Goal: Task Accomplishment & Management: Manage account settings

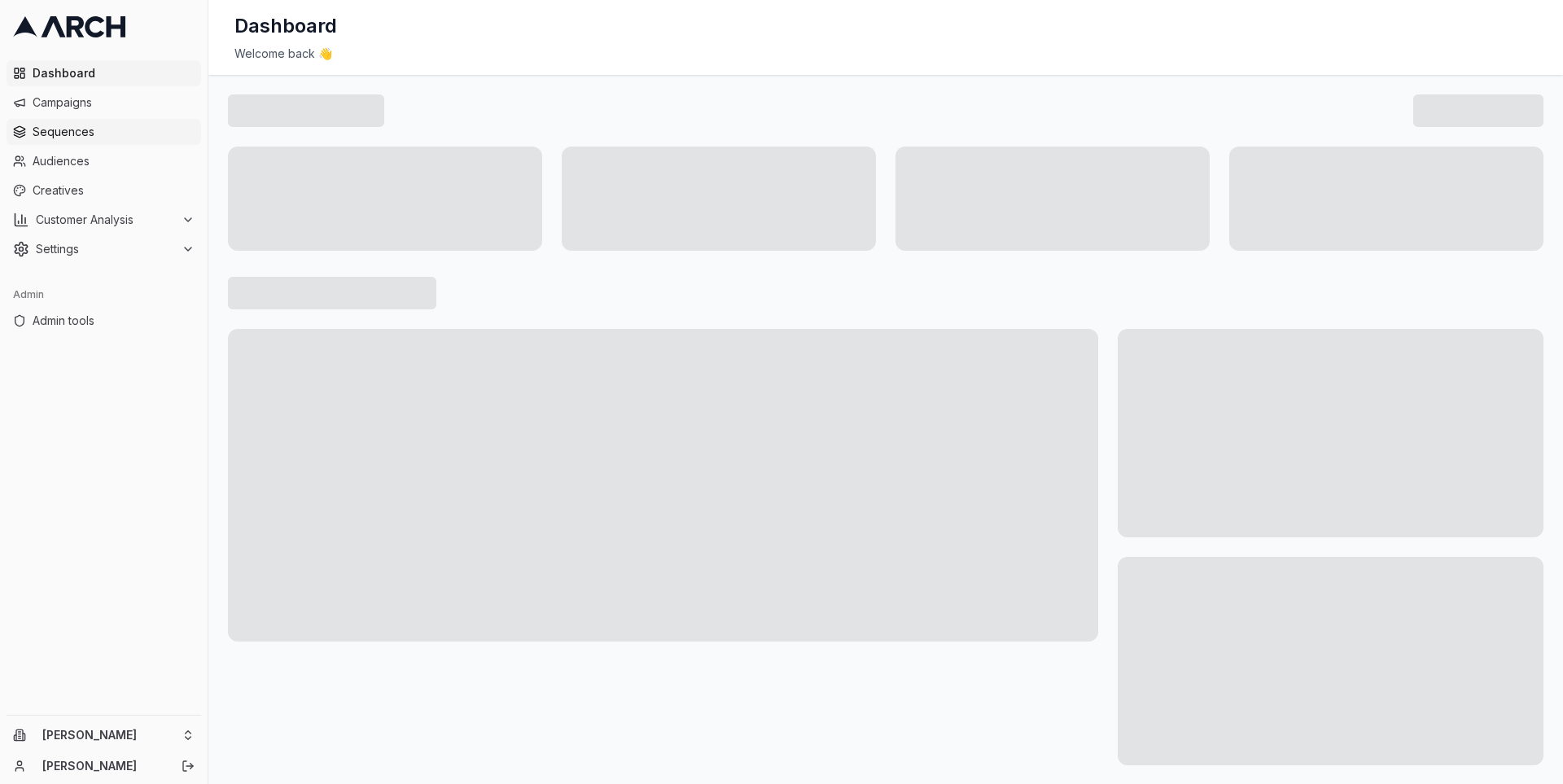
click at [110, 133] on span "Sequences" at bounding box center [113, 132] width 162 height 16
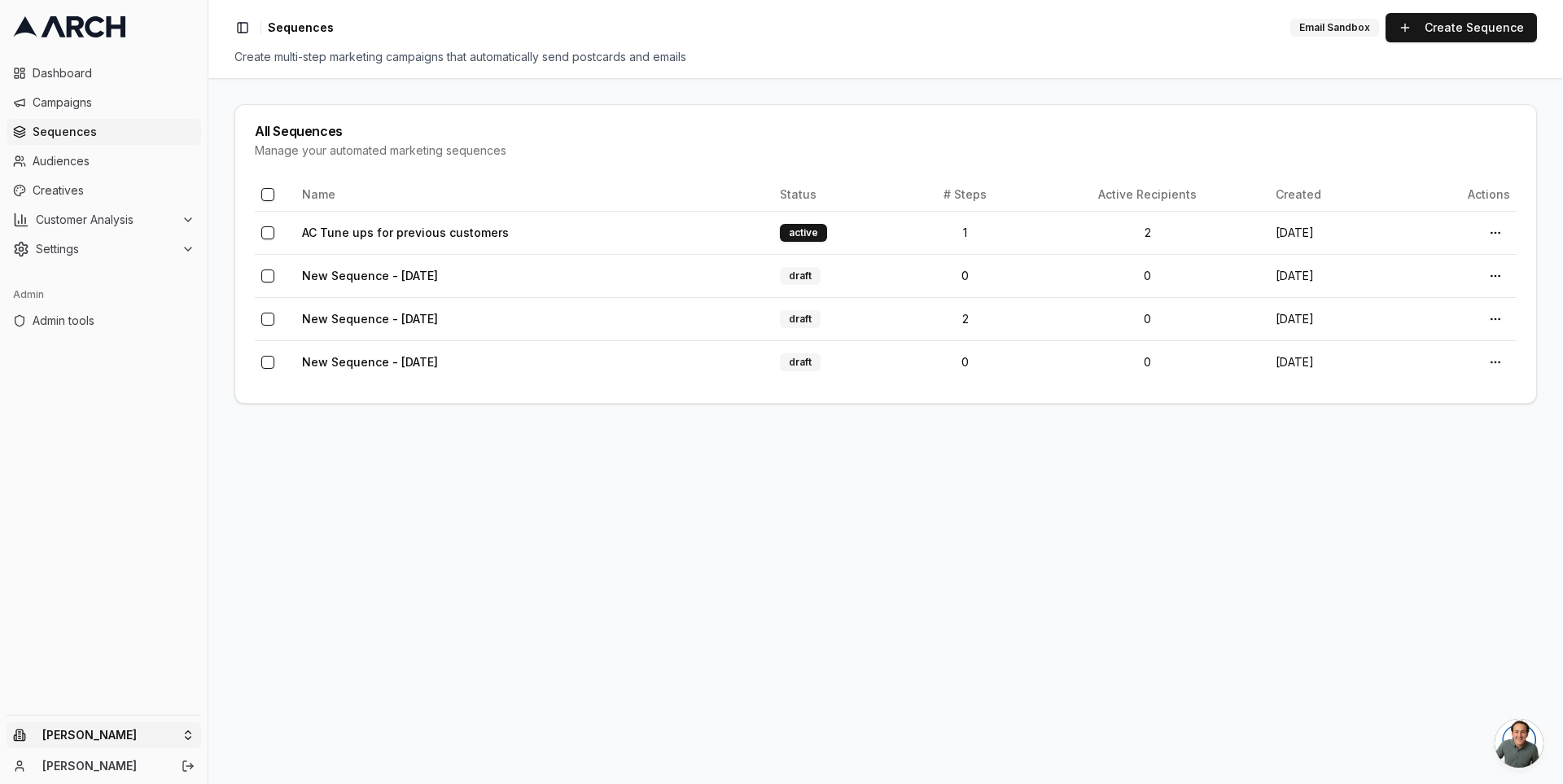
click at [180, 728] on html "Dashboard Campaigns Sequences Audiences Creatives Customer Analysis Settings Ad…" at bounding box center [781, 392] width 1563 height 784
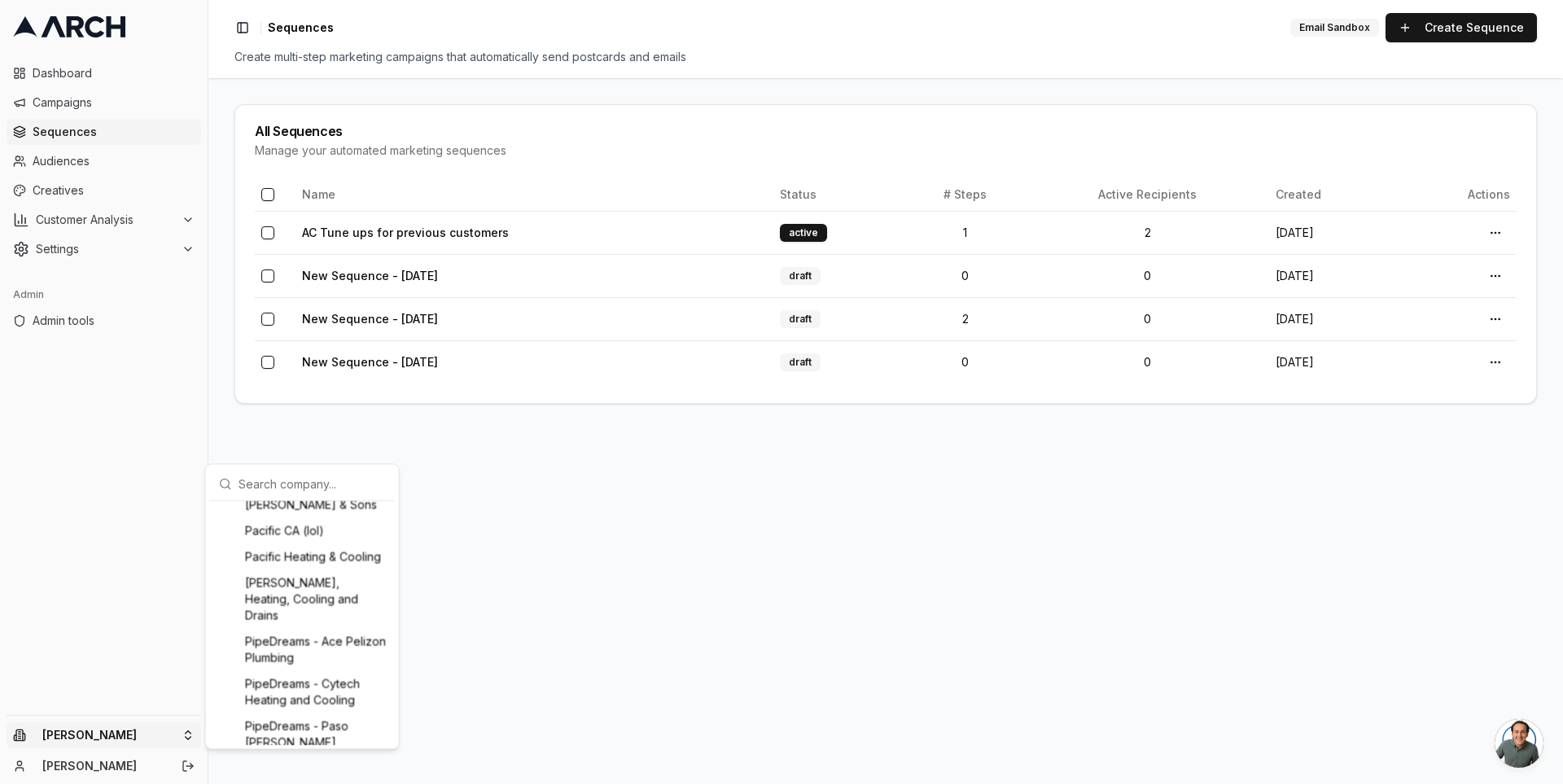
scroll to position [1396, 0]
click at [329, 621] on div "Peter Levi Plumbing, Heating, Cooling and Drains" at bounding box center [302, 592] width 180 height 59
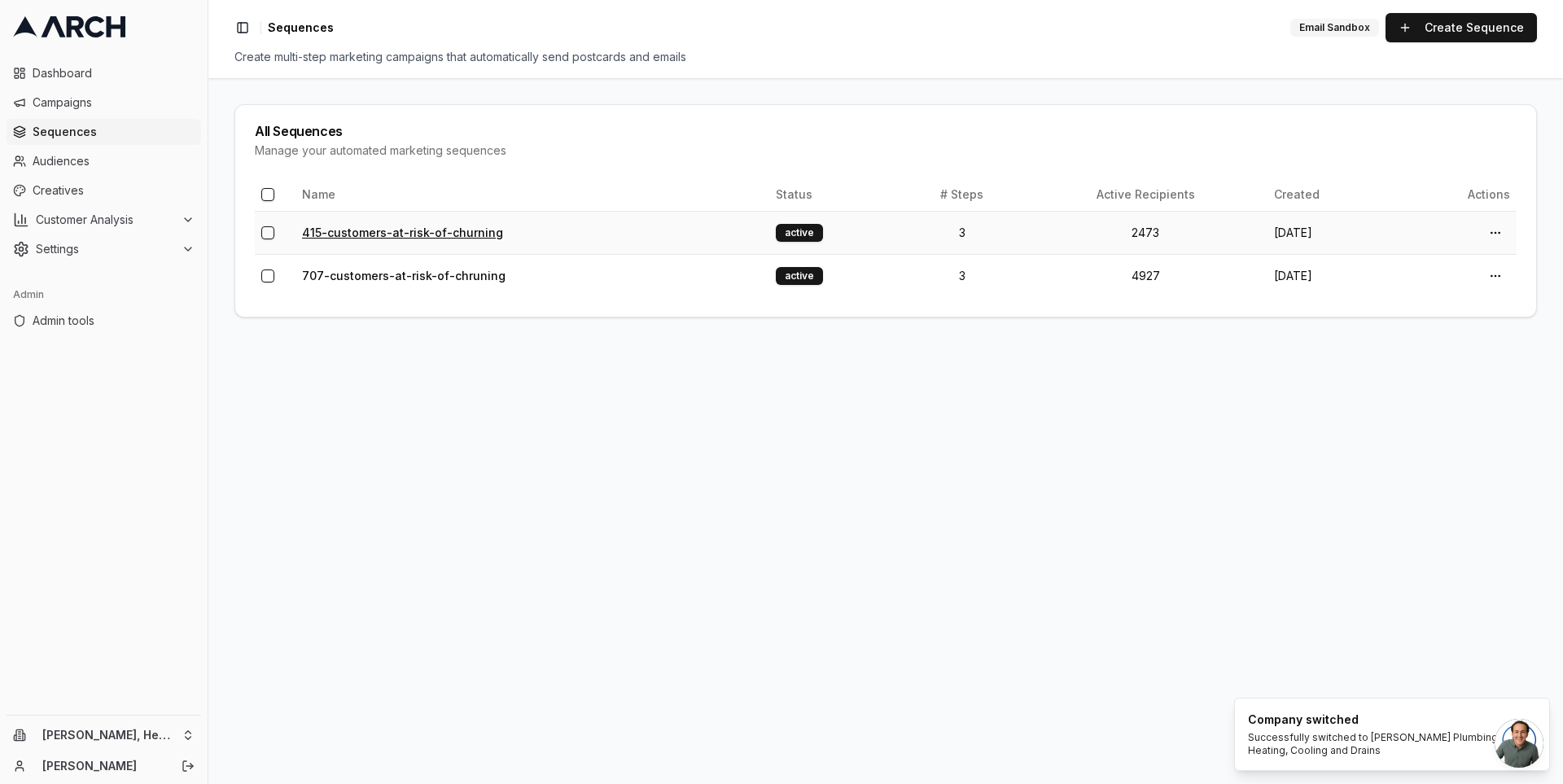
click at [448, 230] on link "415-customers-at-risk-of-churning" at bounding box center [402, 233] width 201 height 14
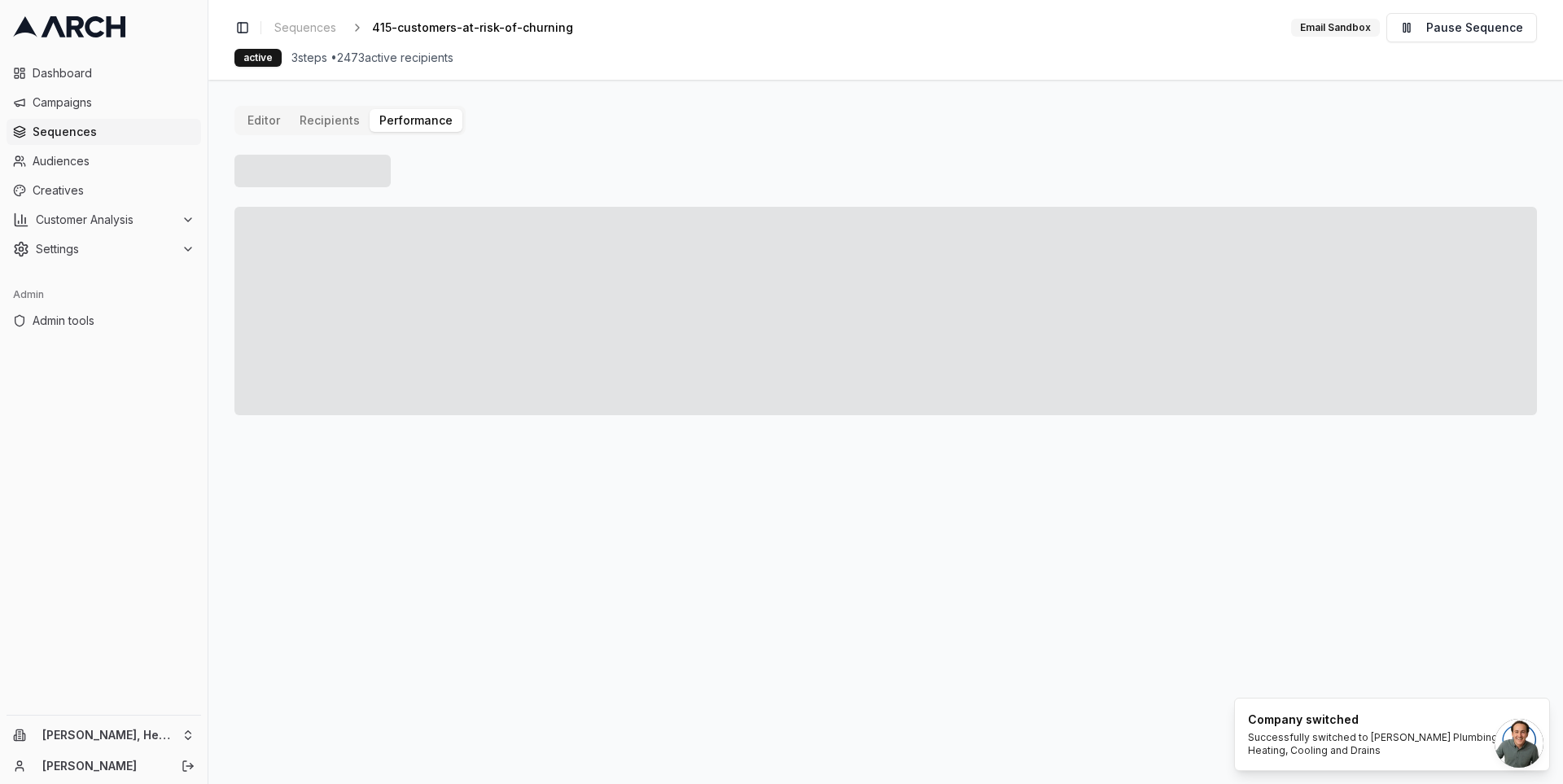
click at [407, 121] on button "Performance" at bounding box center [416, 121] width 92 height 23
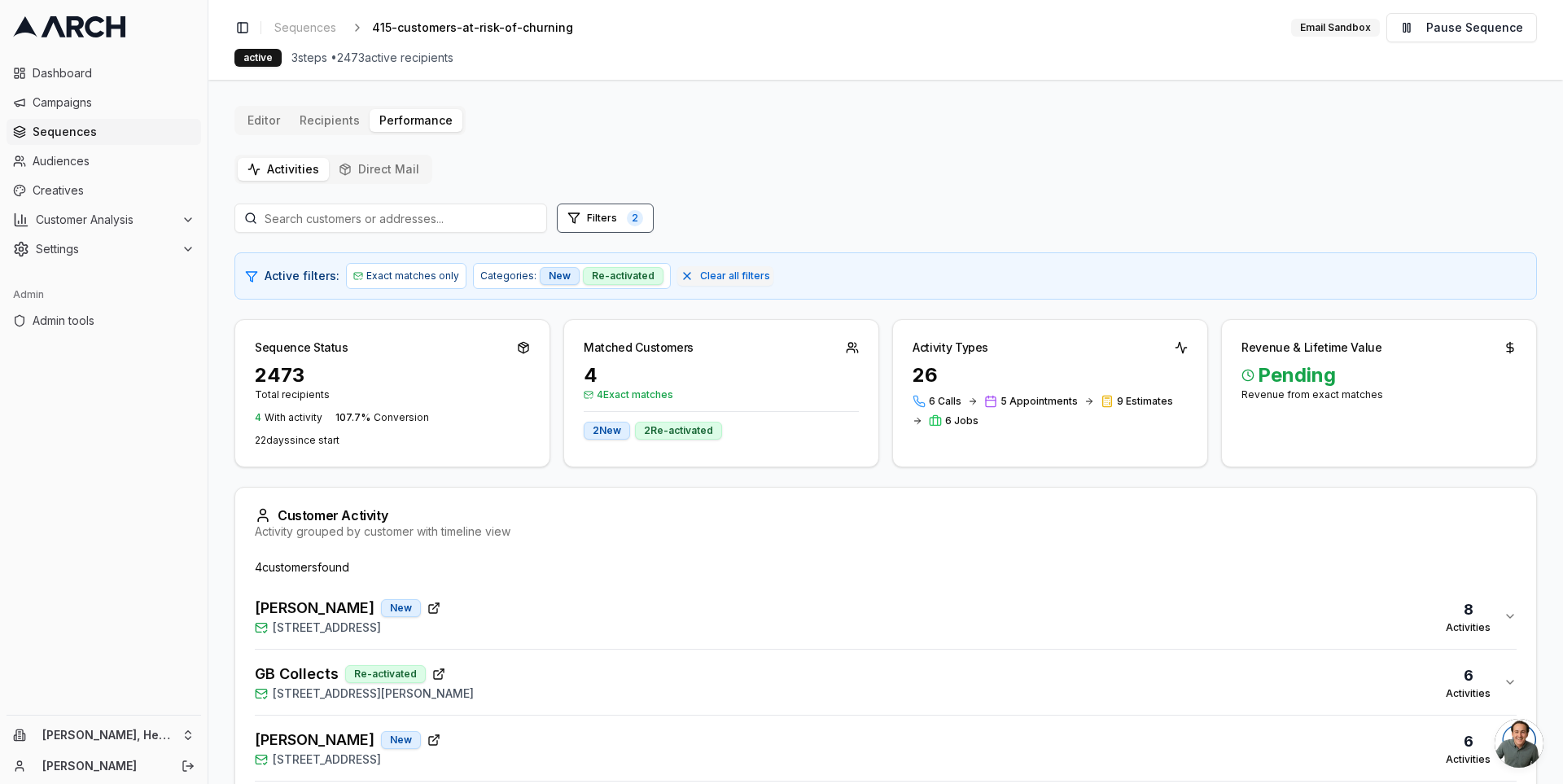
scroll to position [105, 0]
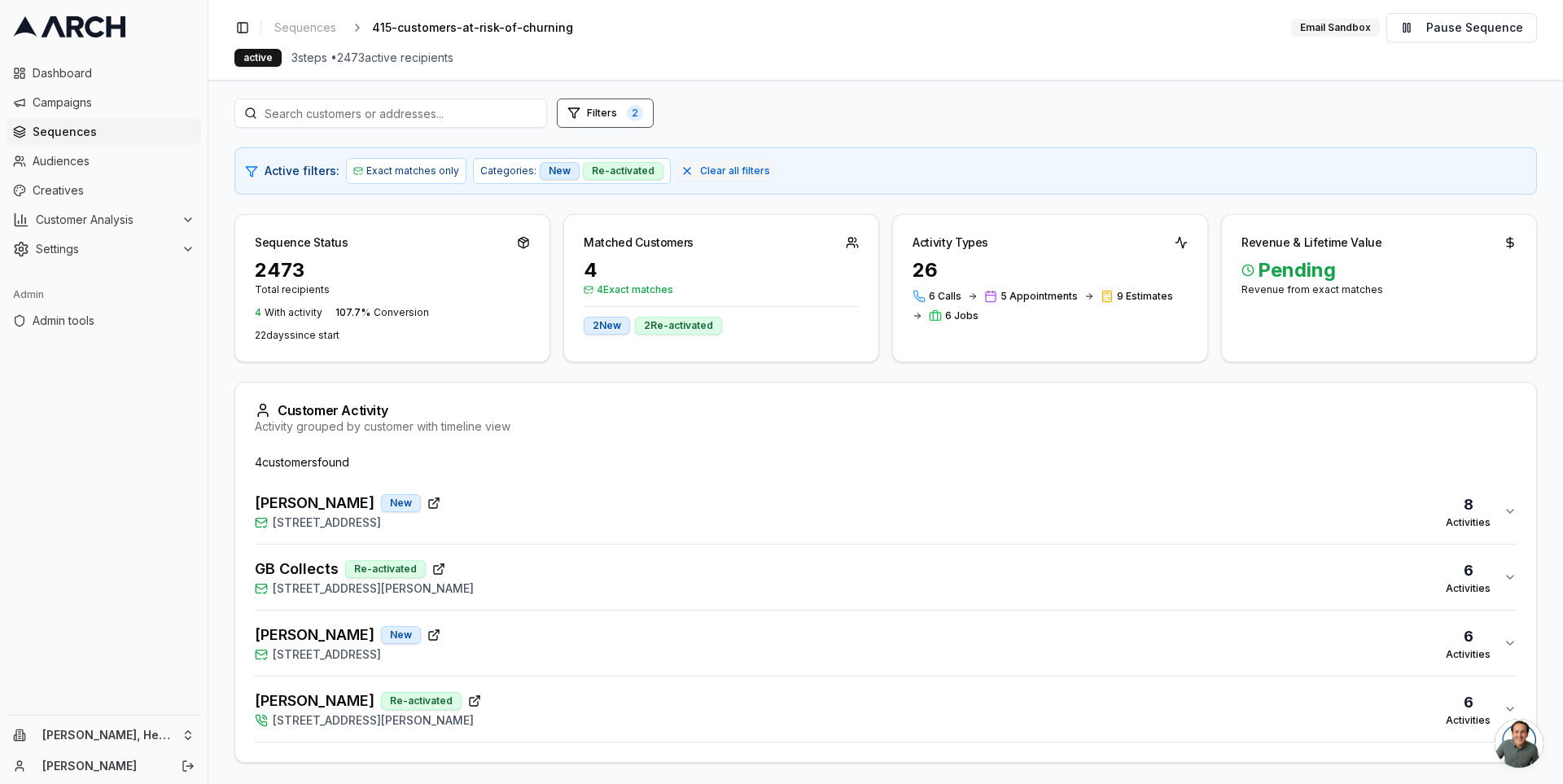
click at [554, 227] on div "Sequence Status 2473 Total recipients 4 With activity 107.7 % Conversion 22 day…" at bounding box center [885, 287] width 1303 height 148
click at [517, 495] on div "Richard Jimenez New 218 Seagull Row, Novato, CA 94945 8 Activities" at bounding box center [879, 511] width 1249 height 39
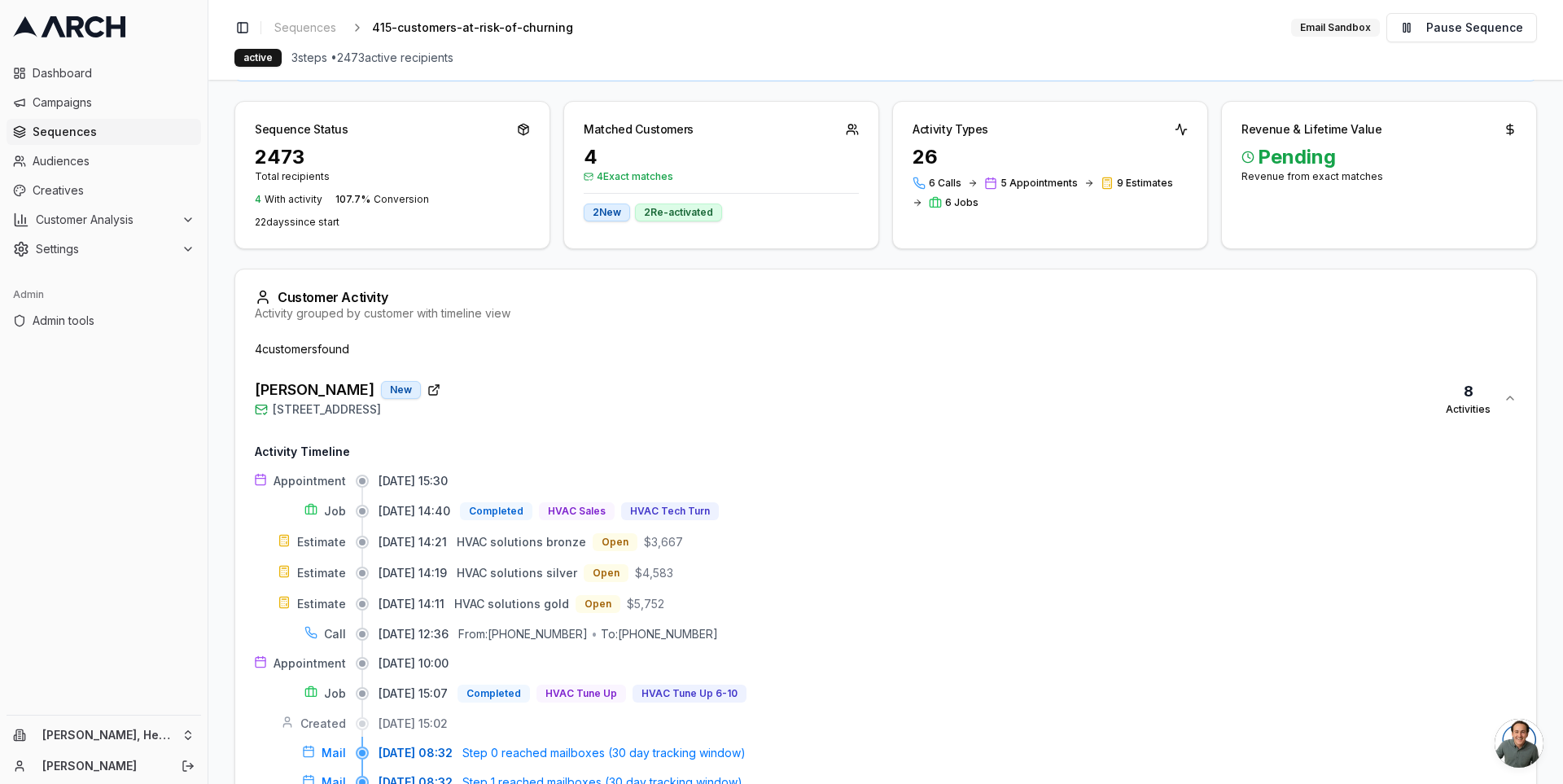
click at [530, 398] on div "Richard Jimenez New 218 Seagull Row, Novato, CA 94945 8 Activities" at bounding box center [879, 398] width 1249 height 39
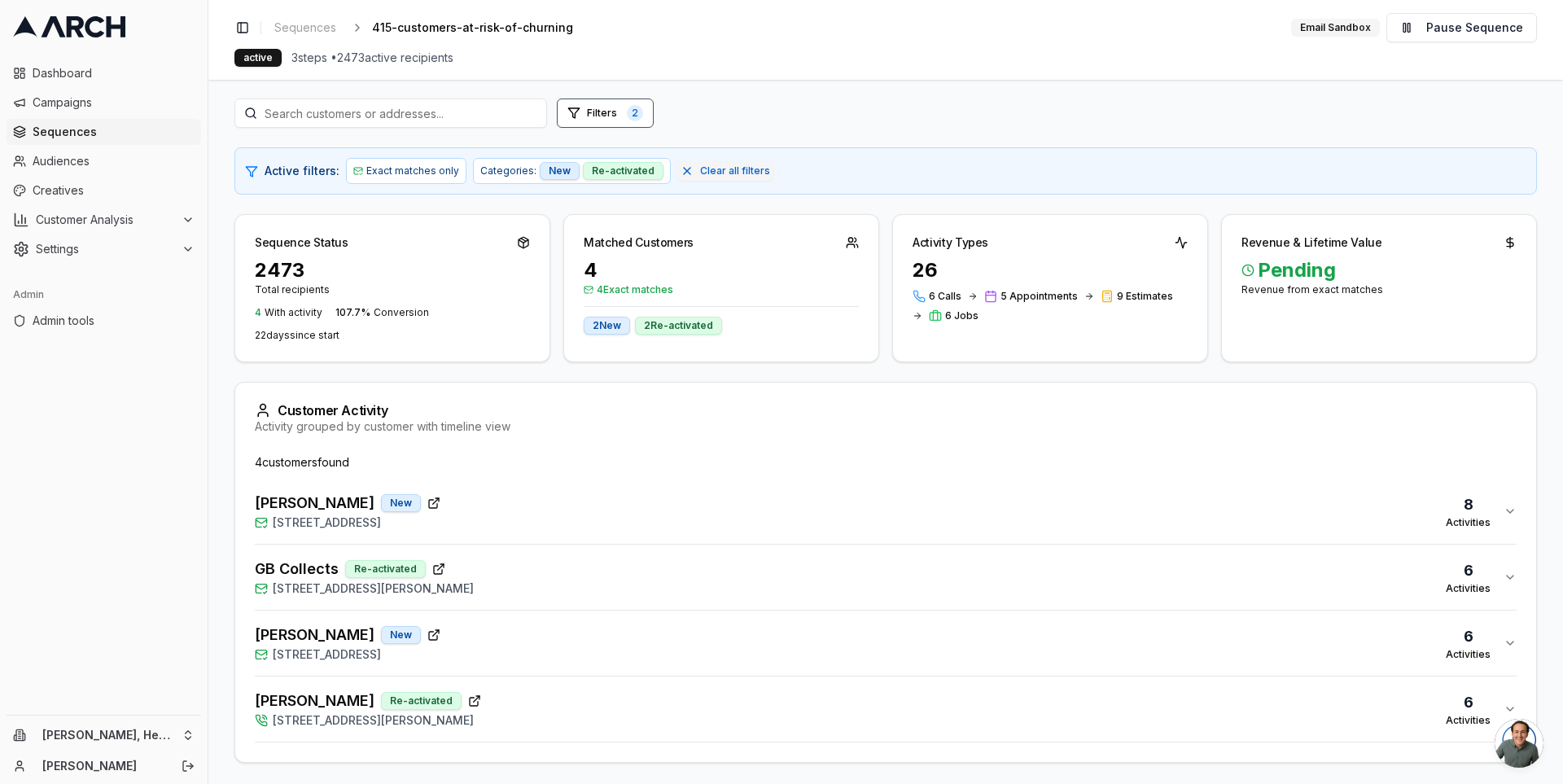
click at [518, 516] on div "Richard Jimenez New 218 Seagull Row, Novato, CA 94945 8 Activities" at bounding box center [879, 511] width 1249 height 39
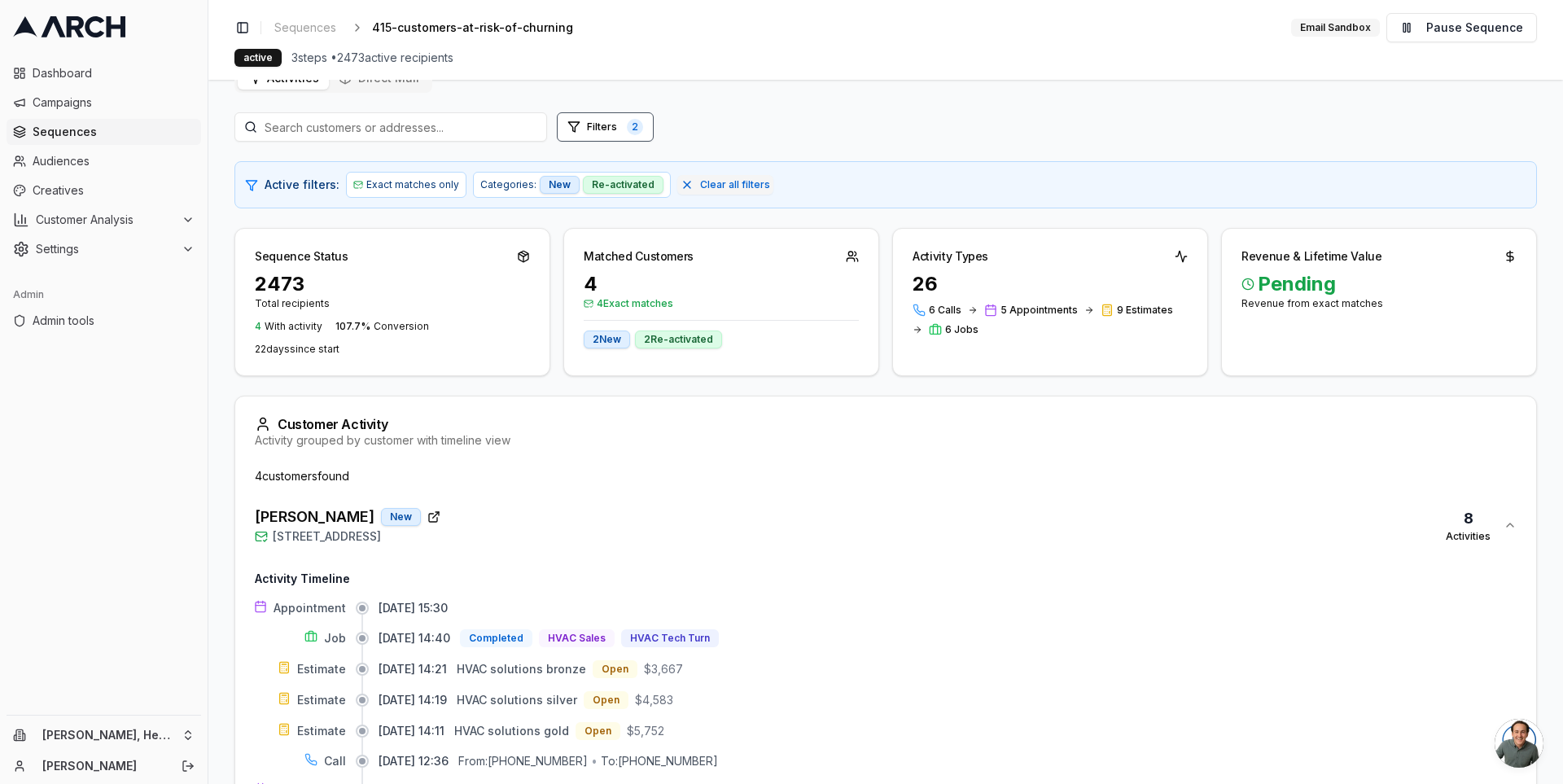
scroll to position [0, 0]
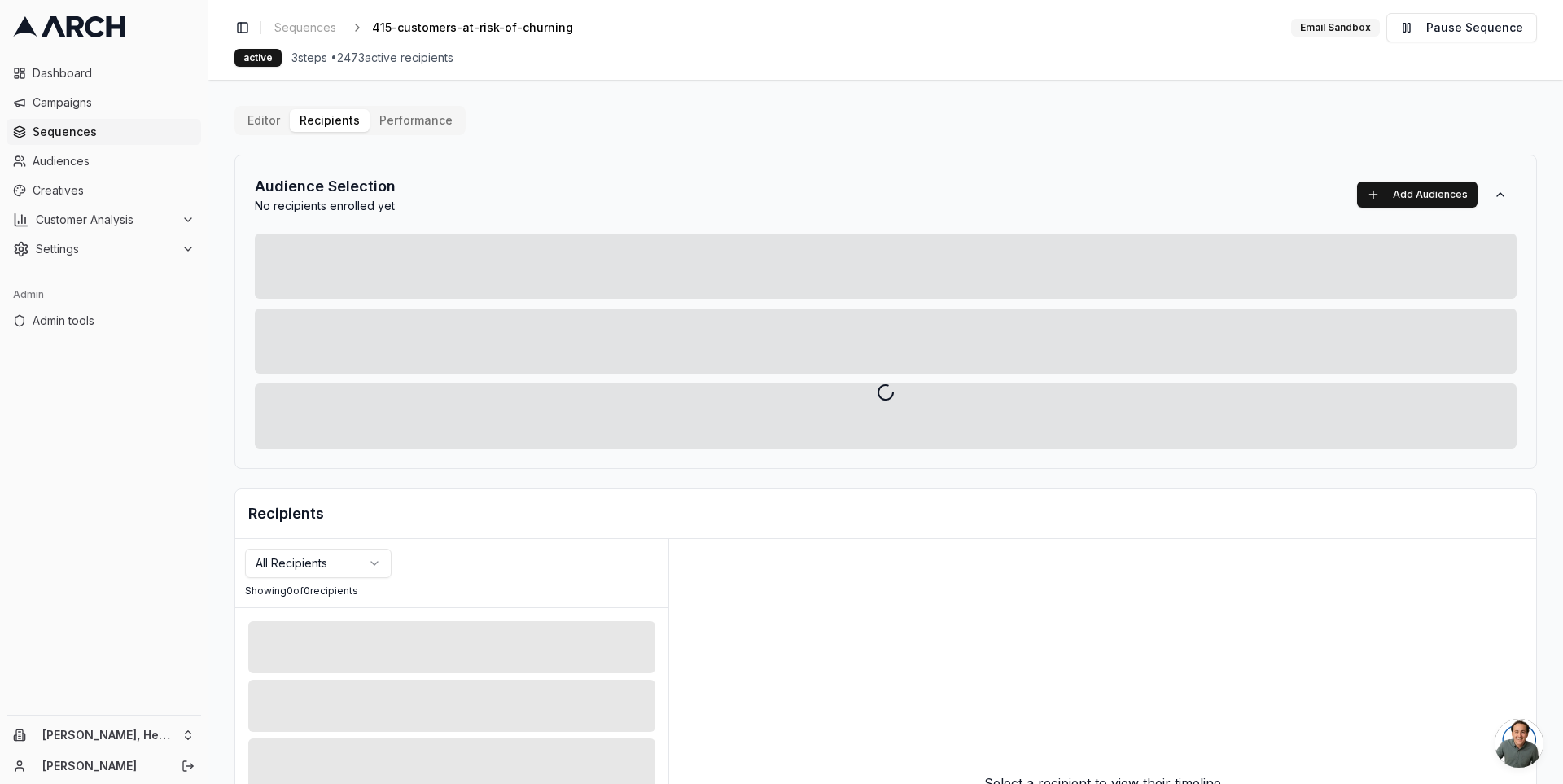
click at [331, 121] on div "Editor Recipients Performance Audience Selection No recipients enrolled yet Add…" at bounding box center [885, 567] width 1303 height 922
click at [277, 121] on div at bounding box center [886, 392] width 1355 height 784
click at [364, 558] on div at bounding box center [886, 392] width 1355 height 784
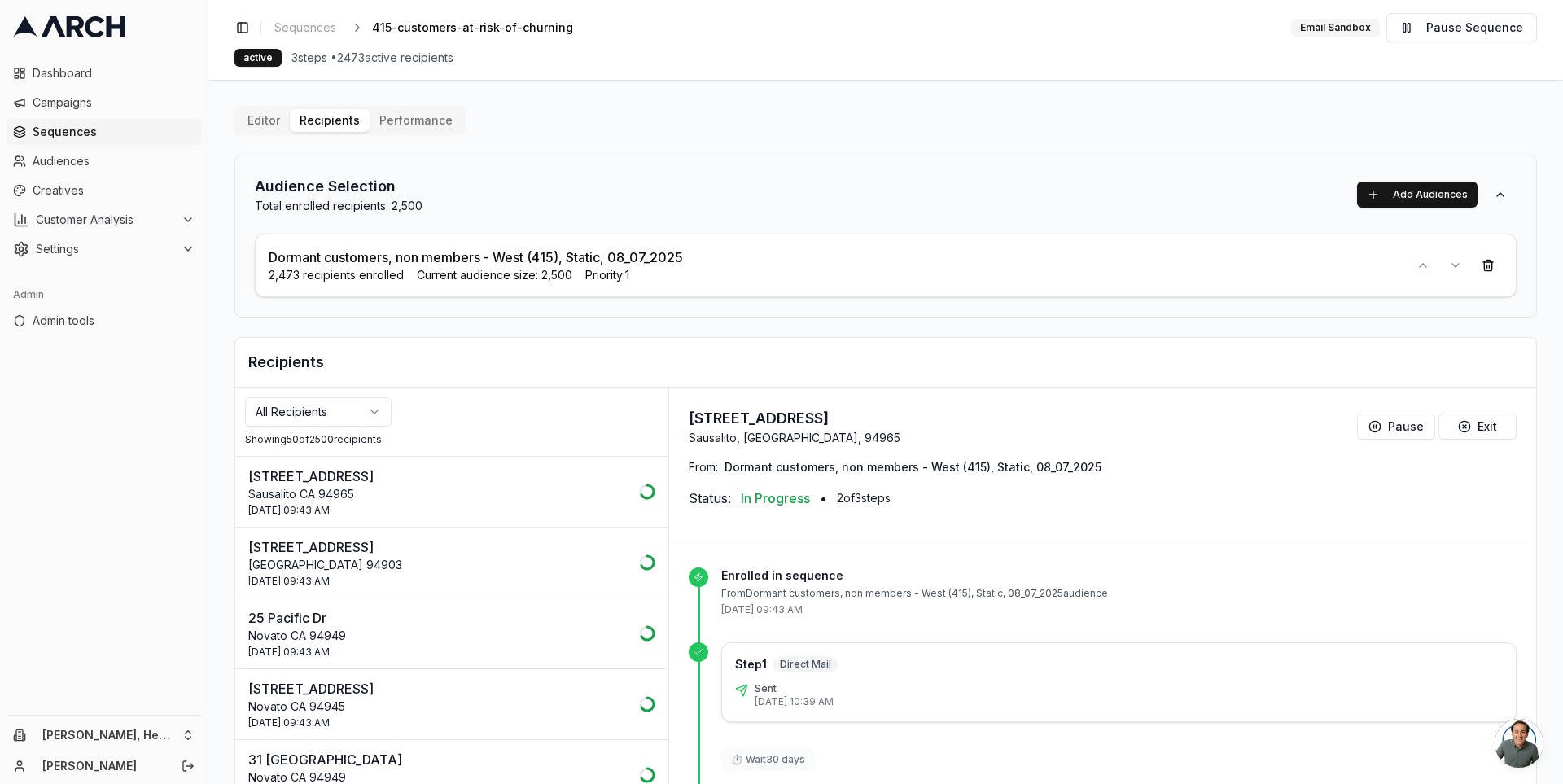
click at [356, 400] on html "Dashboard Campaigns Sequences Audiences Creatives Customer Analysis Settings Ad…" at bounding box center [781, 392] width 1563 height 784
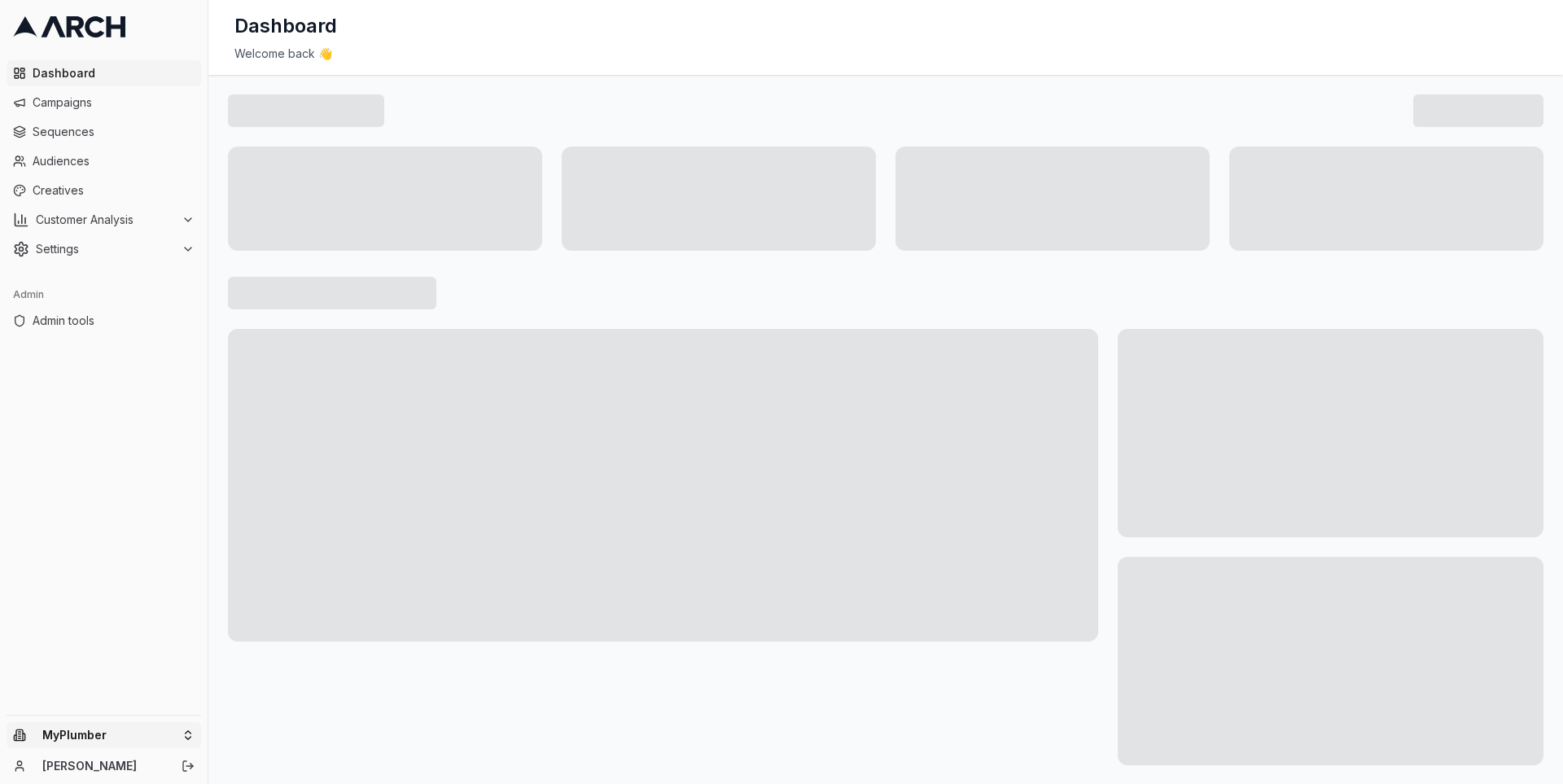
click at [188, 735] on html "Dashboard Campaigns Sequences Audiences Creatives Customer Analysis Settings Ad…" at bounding box center [781, 392] width 1563 height 784
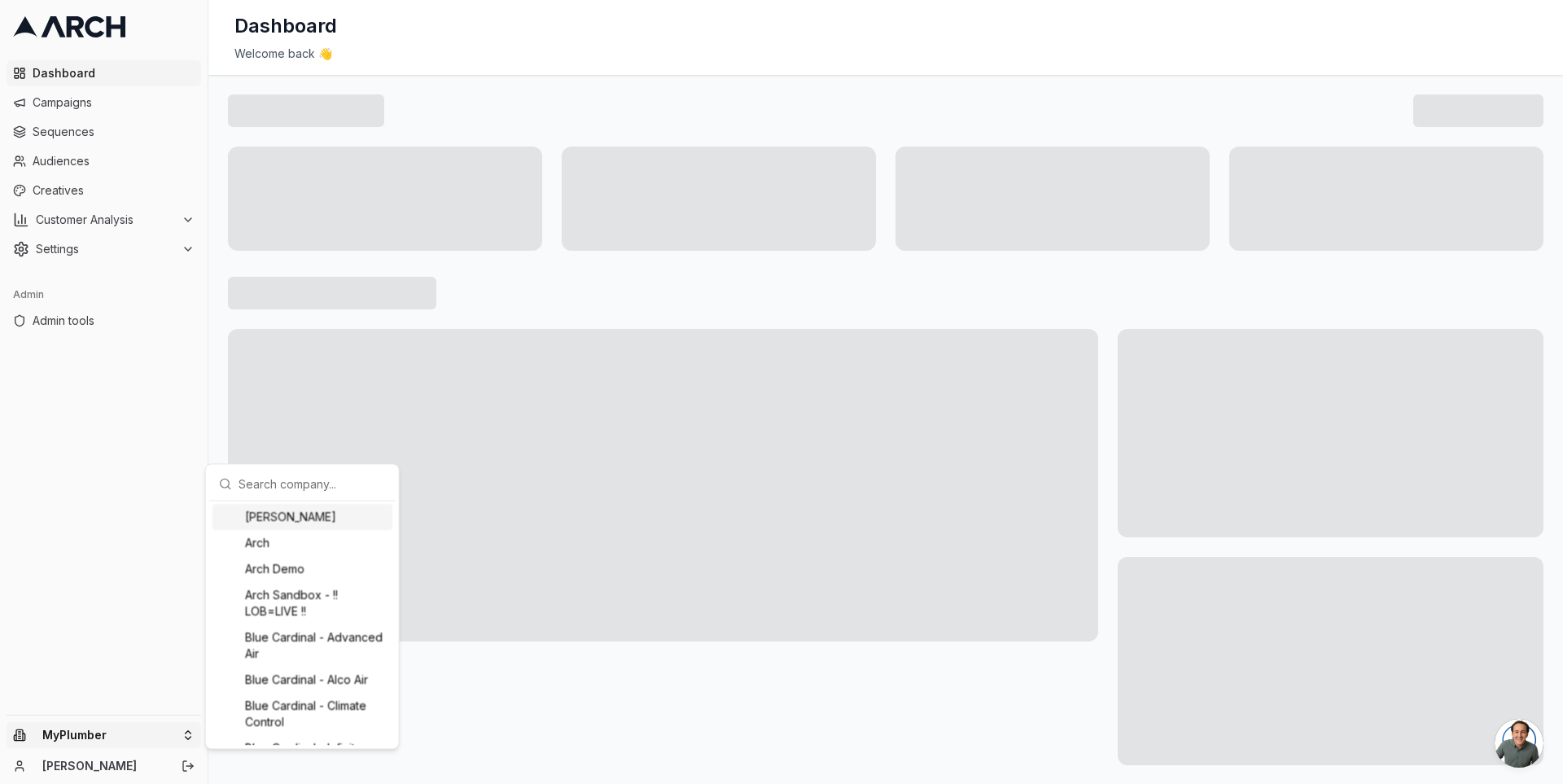
click at [265, 520] on div "[PERSON_NAME]" at bounding box center [302, 516] width 180 height 26
click at [85, 183] on html "Dashboard Campaigns Sequences Audiences Creatives Customer Analysis Settings Ad…" at bounding box center [781, 392] width 1563 height 784
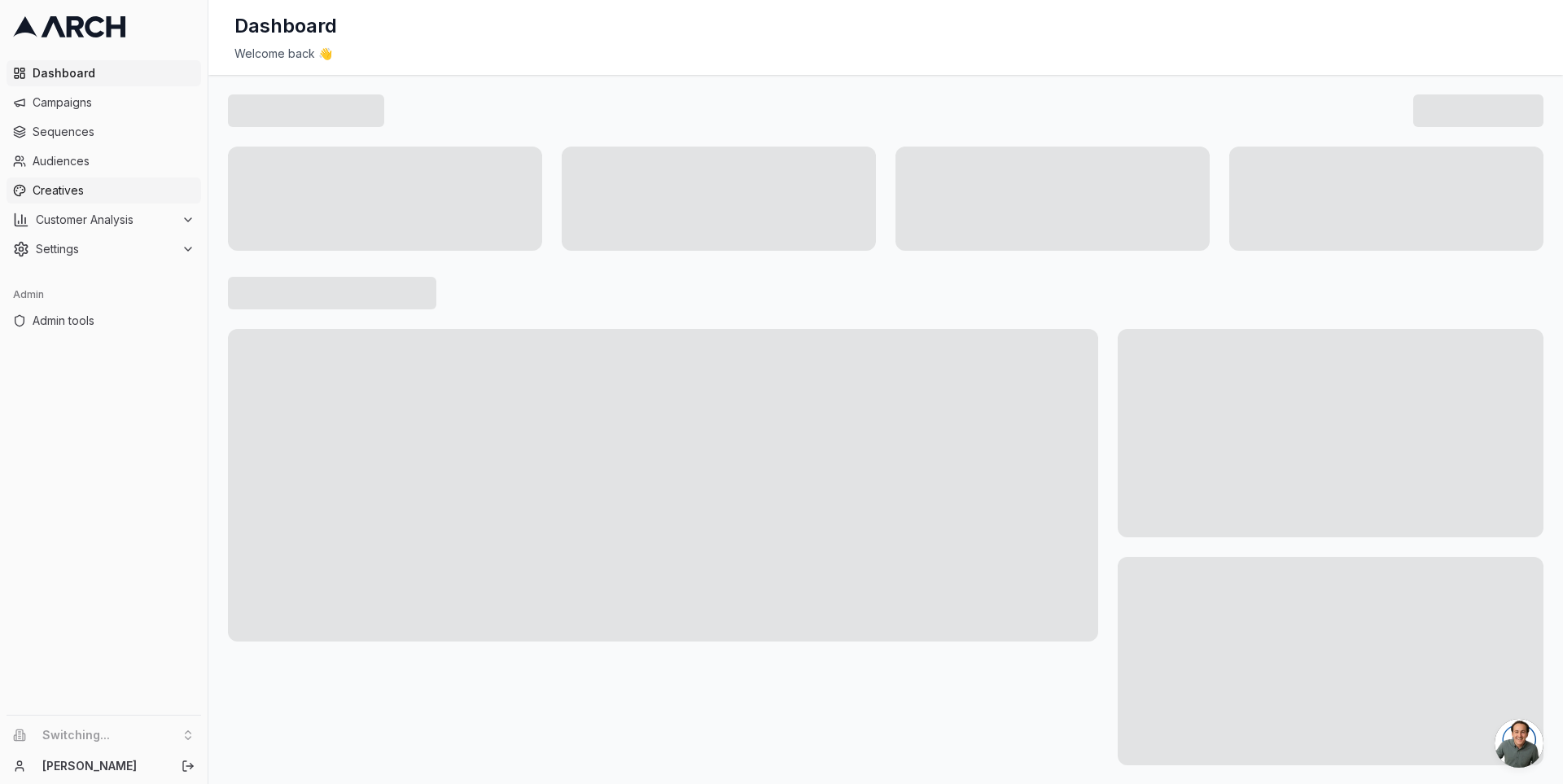
click at [69, 183] on span "Creatives" at bounding box center [113, 190] width 162 height 16
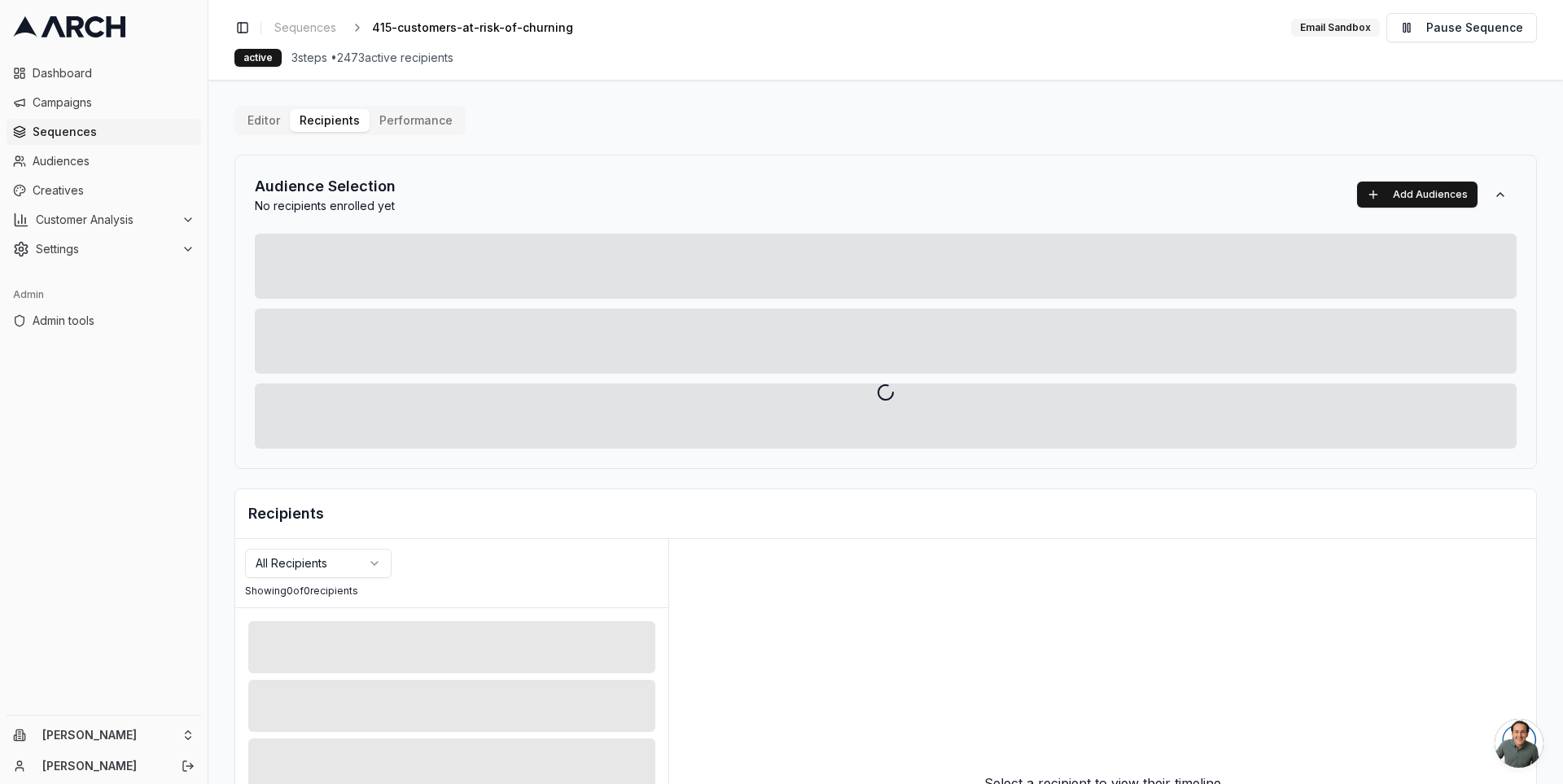
click at [135, 139] on span "Sequences" at bounding box center [113, 132] width 162 height 16
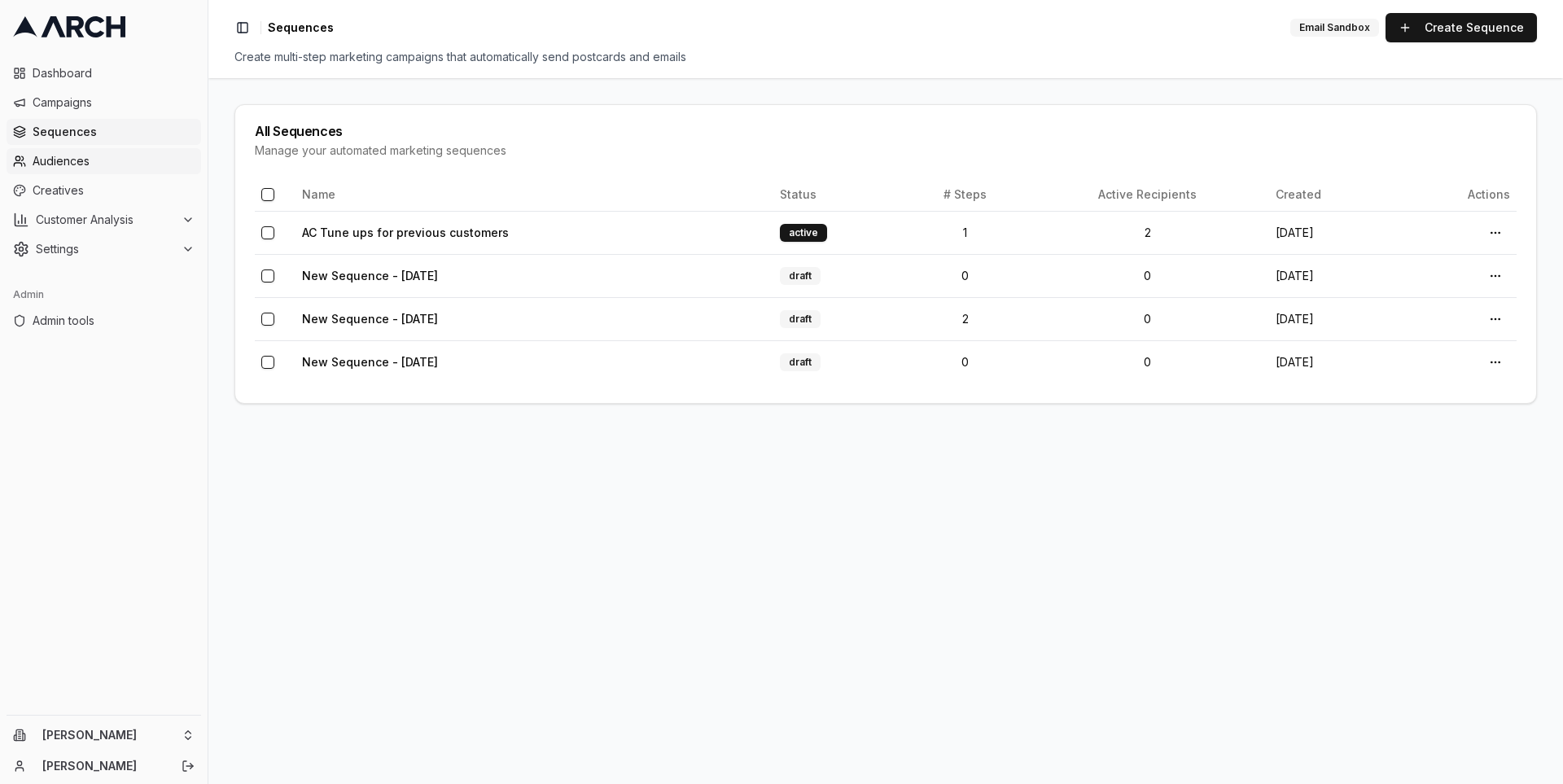
click at [119, 160] on span "Audiences" at bounding box center [113, 161] width 162 height 16
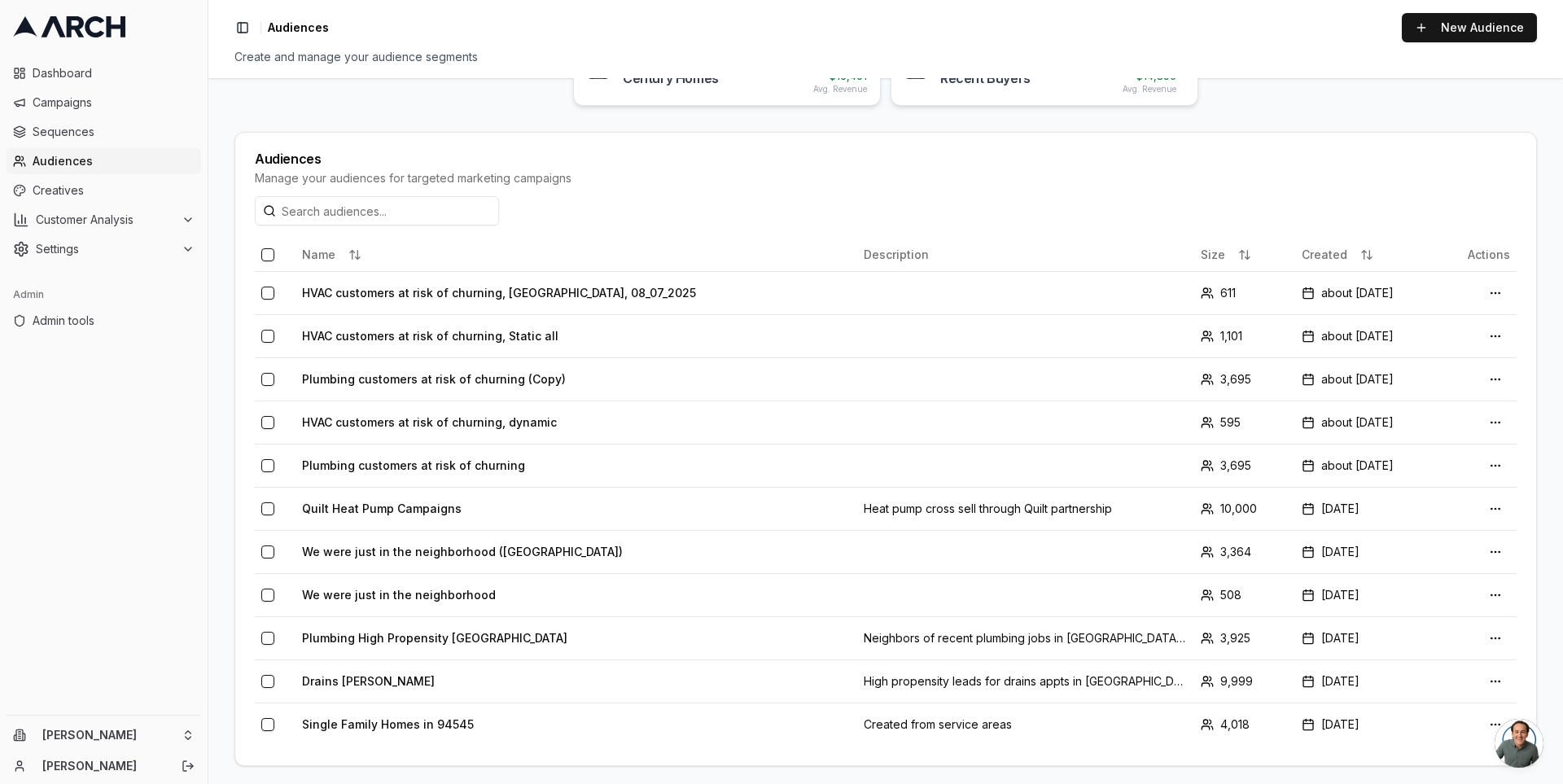
scroll to position [279, 0]
click at [536, 178] on div "Manage your audiences for targeted marketing campaigns" at bounding box center [885, 177] width 1262 height 16
click at [520, 177] on div "Manage your audiences for targeted marketing campaigns" at bounding box center [885, 177] width 1262 height 16
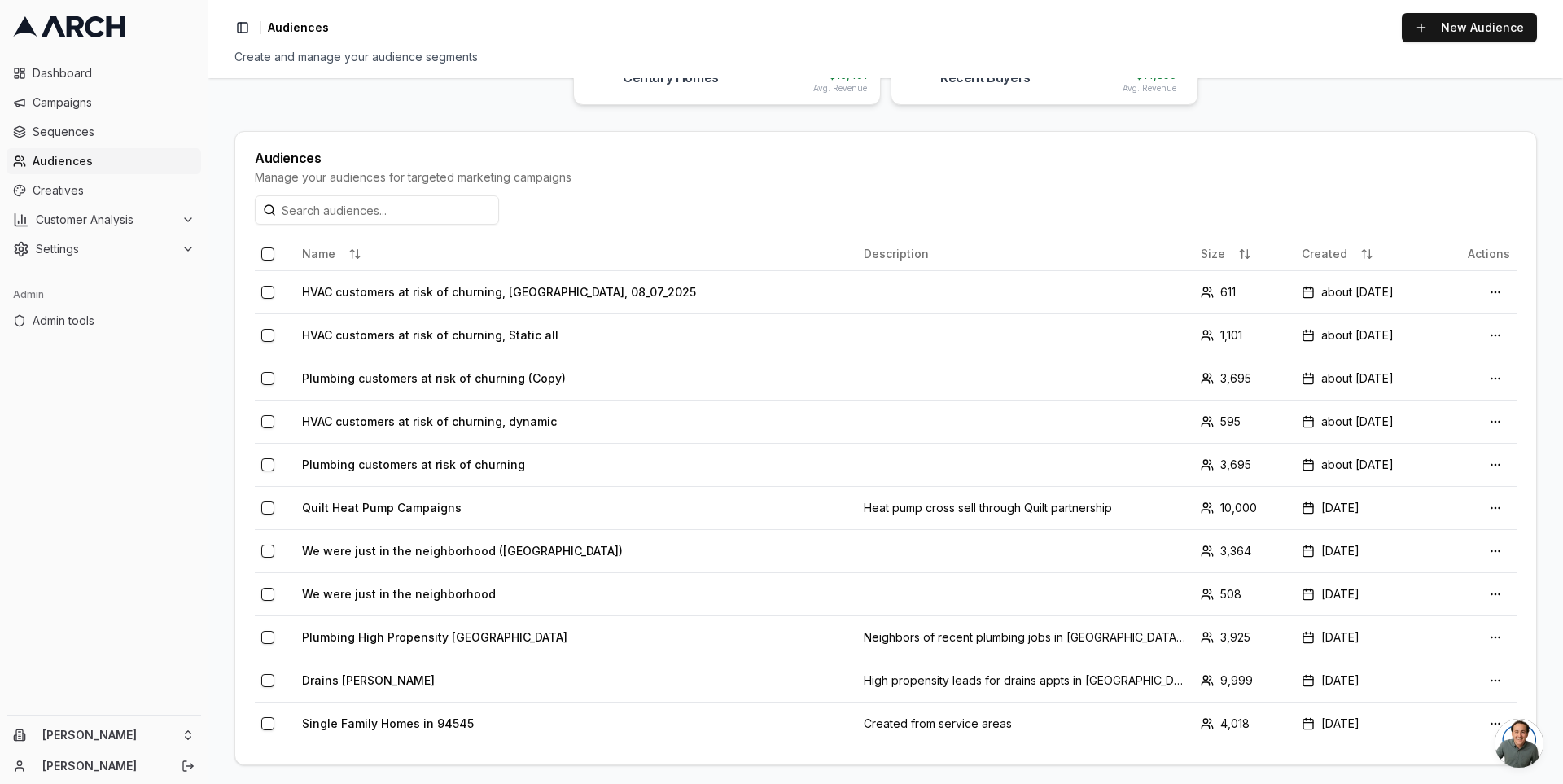
click at [447, 119] on main "What homes are you looking for? Or, get started with one of your customer profi…" at bounding box center [886, 430] width 1355 height 705
click at [394, 59] on div "Create and manage your audience segments" at bounding box center [885, 56] width 1303 height 16
click at [406, 60] on div "Create and manage your audience segments" at bounding box center [885, 56] width 1303 height 16
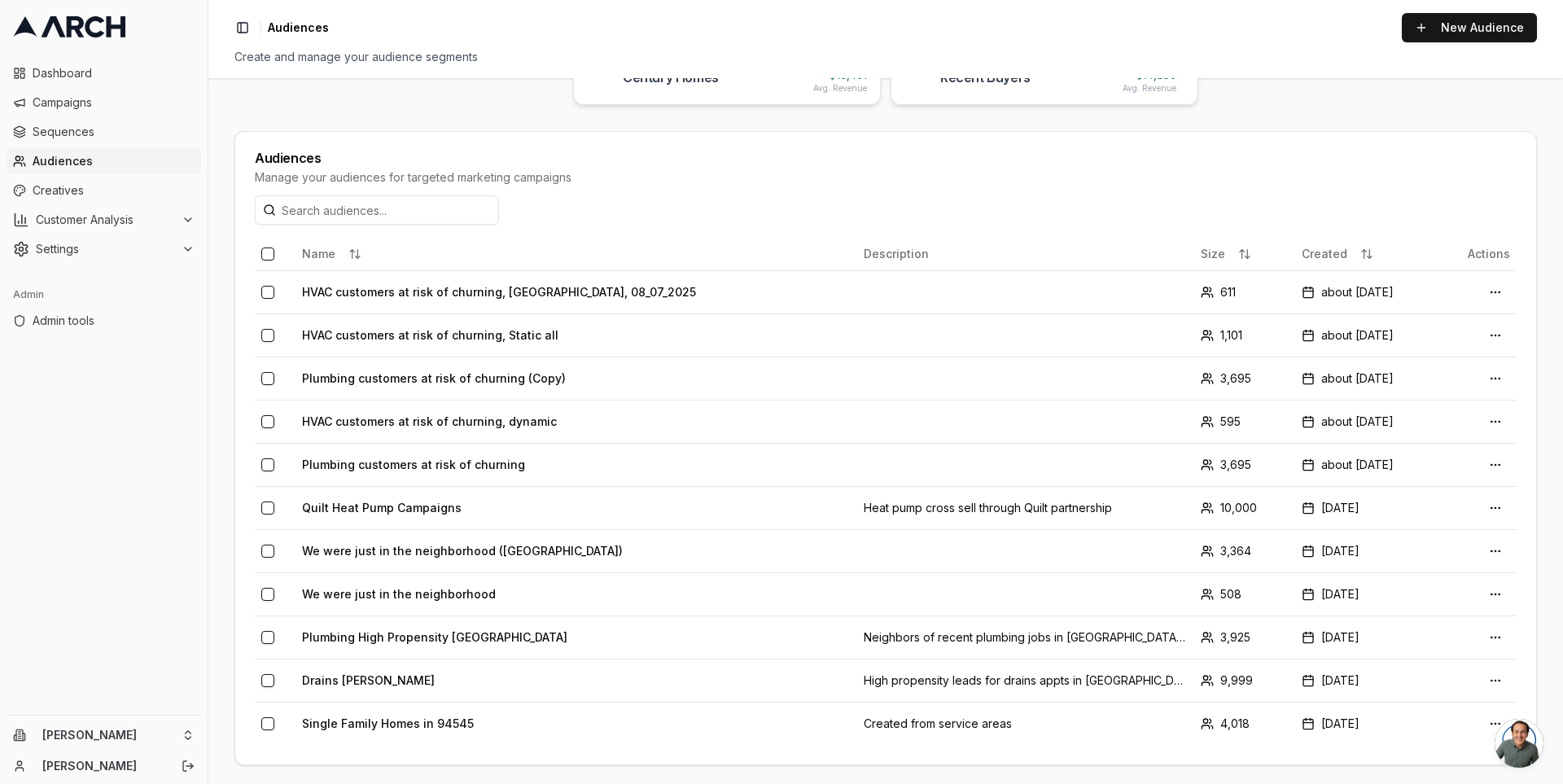
click at [500, 98] on main "What homes are you looking for? Or, get started with one of your customer profi…" at bounding box center [886, 430] width 1355 height 705
